Goal: Register for event/course

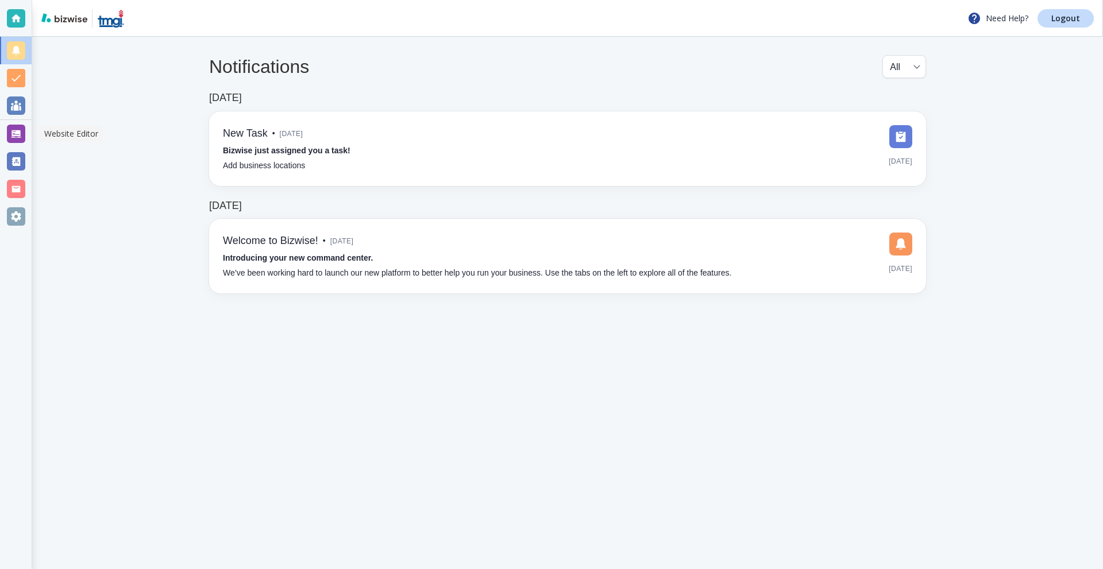
click at [16, 133] on div at bounding box center [16, 134] width 18 height 18
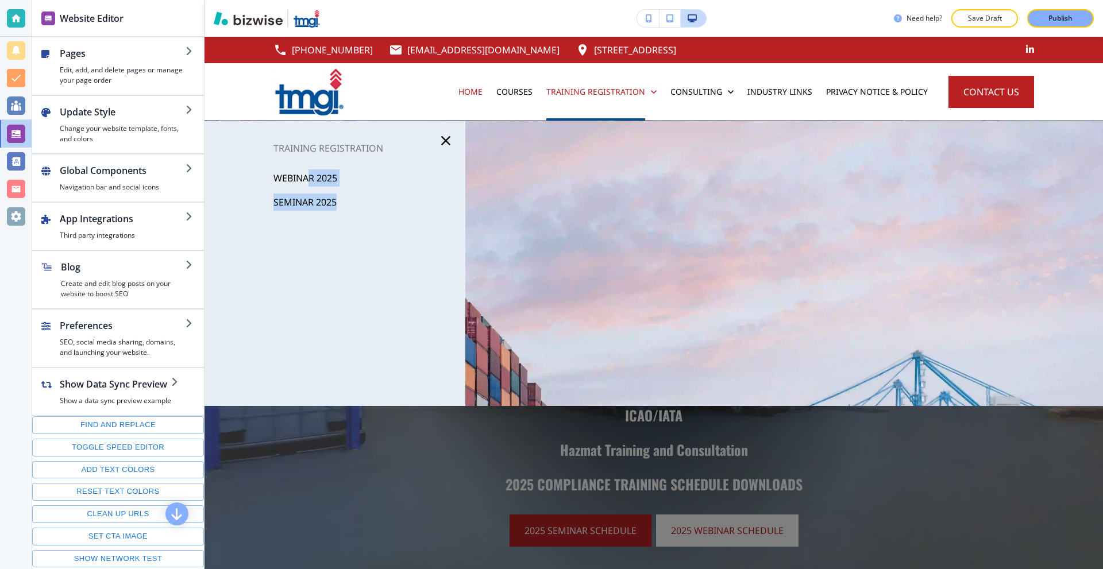
drag, startPoint x: 306, startPoint y: 180, endPoint x: 398, endPoint y: 139, distance: 100.0
click at [443, 202] on div "Training Registration WEBINAR 2025 SEMINAR 2025" at bounding box center [335, 264] width 261 height 248
click at [286, 176] on p "WEBINAR 2025" at bounding box center [305, 177] width 64 height 17
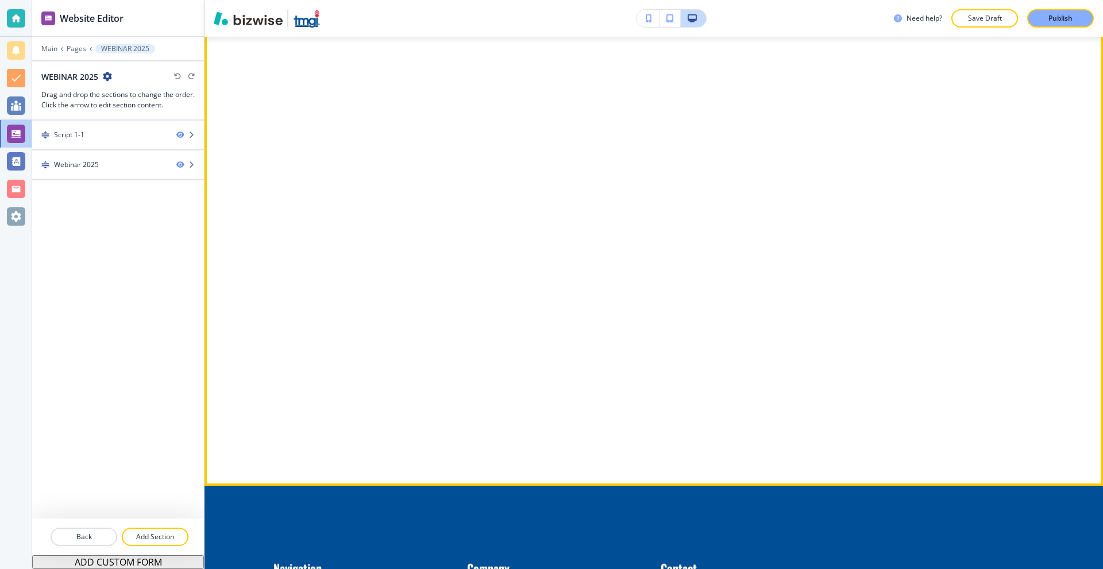
scroll to position [661, 0]
